Goal: Task Accomplishment & Management: Manage account settings

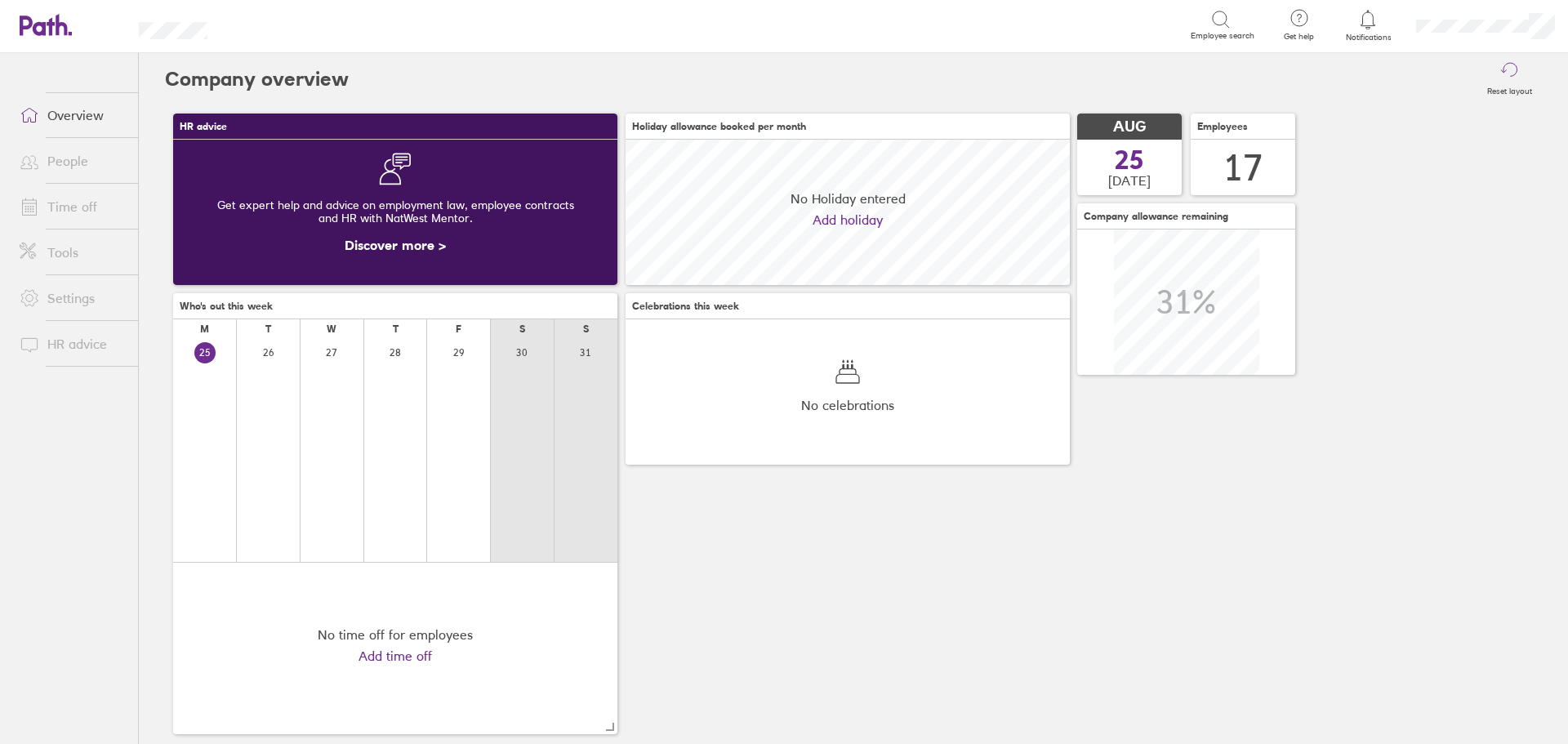
scroll to position [145, 444]
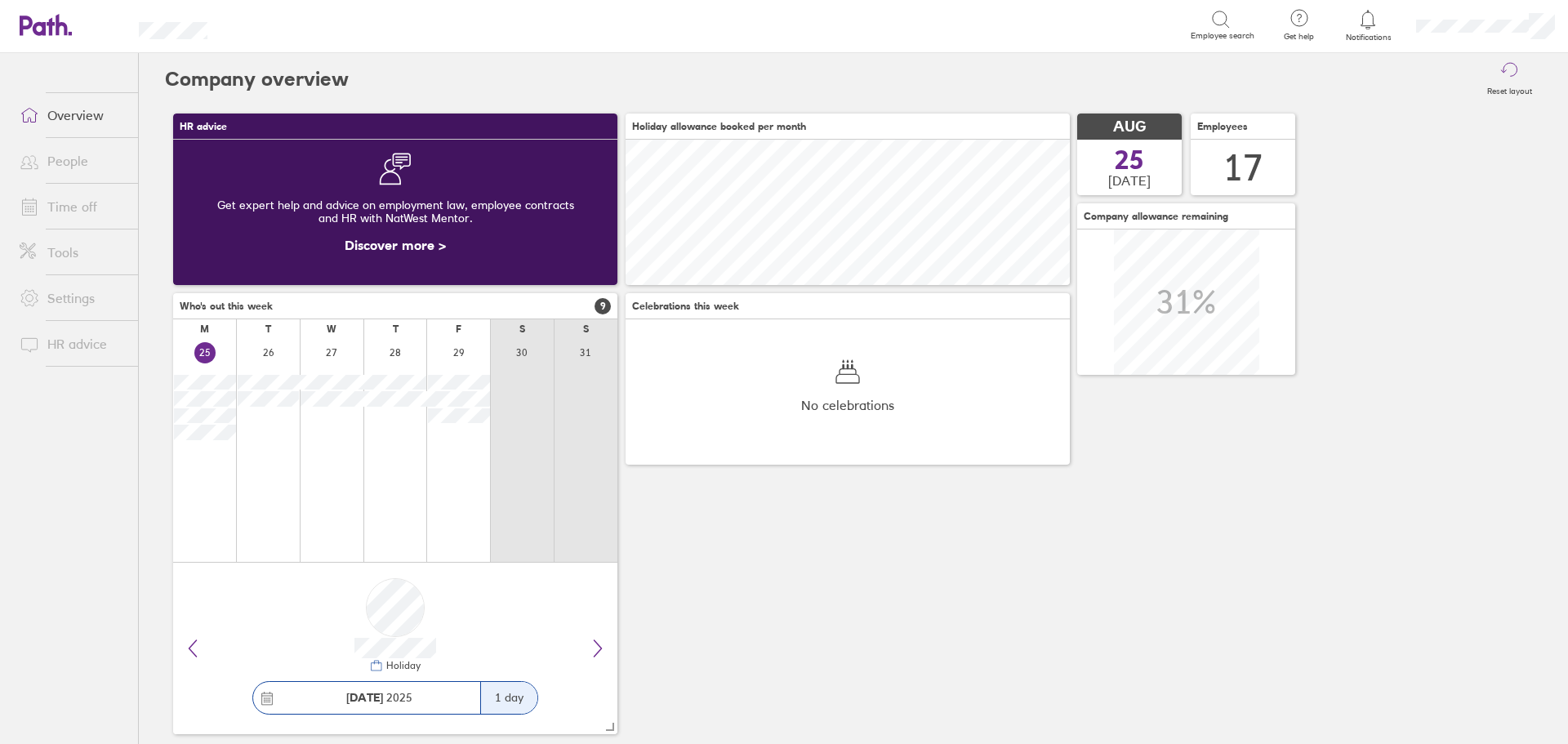
click at [76, 203] on link "Time off" at bounding box center [72, 206] width 131 height 32
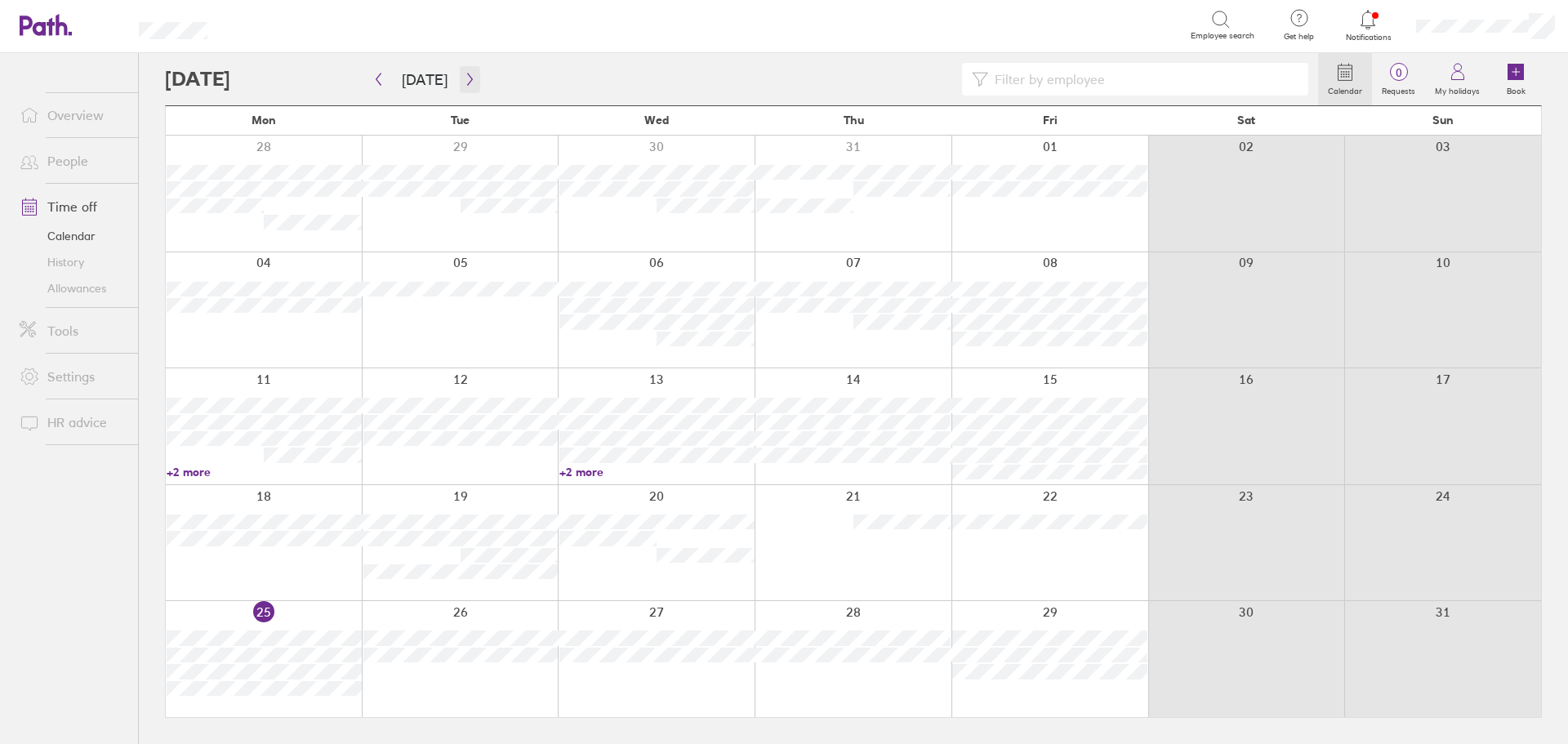
click at [466, 85] on icon "button" at bounding box center [470, 80] width 12 height 13
